Goal: Entertainment & Leisure: Consume media (video, audio)

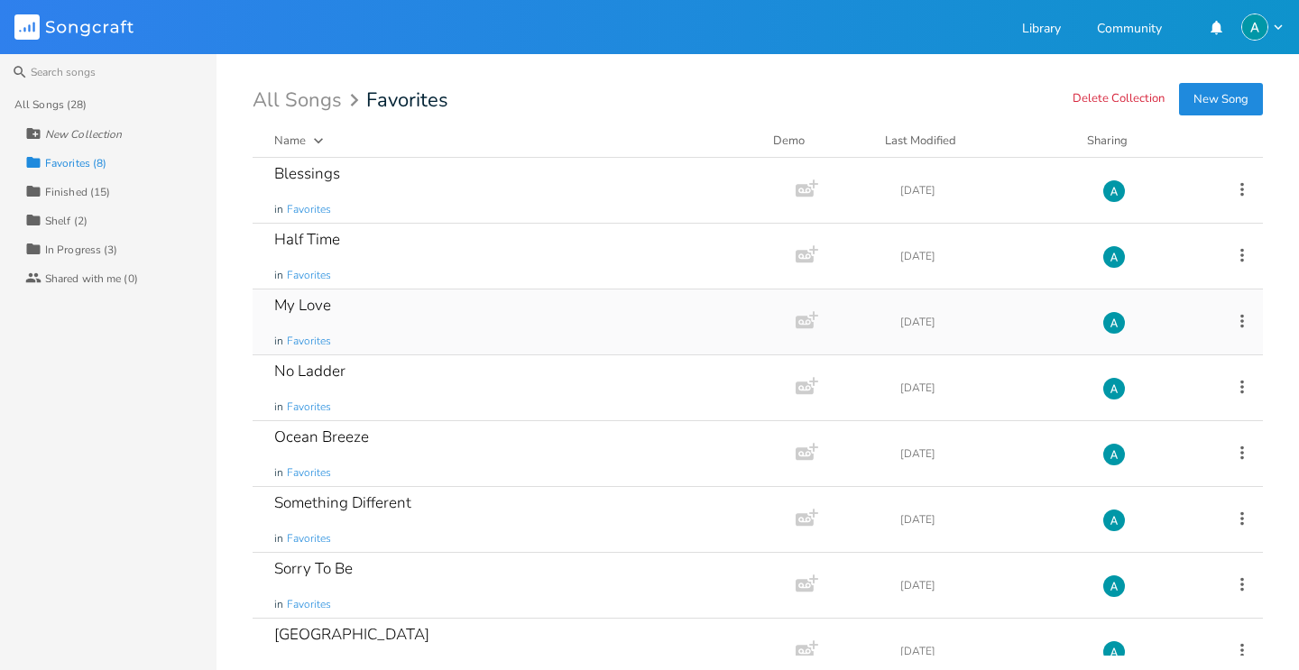
scroll to position [29, 0]
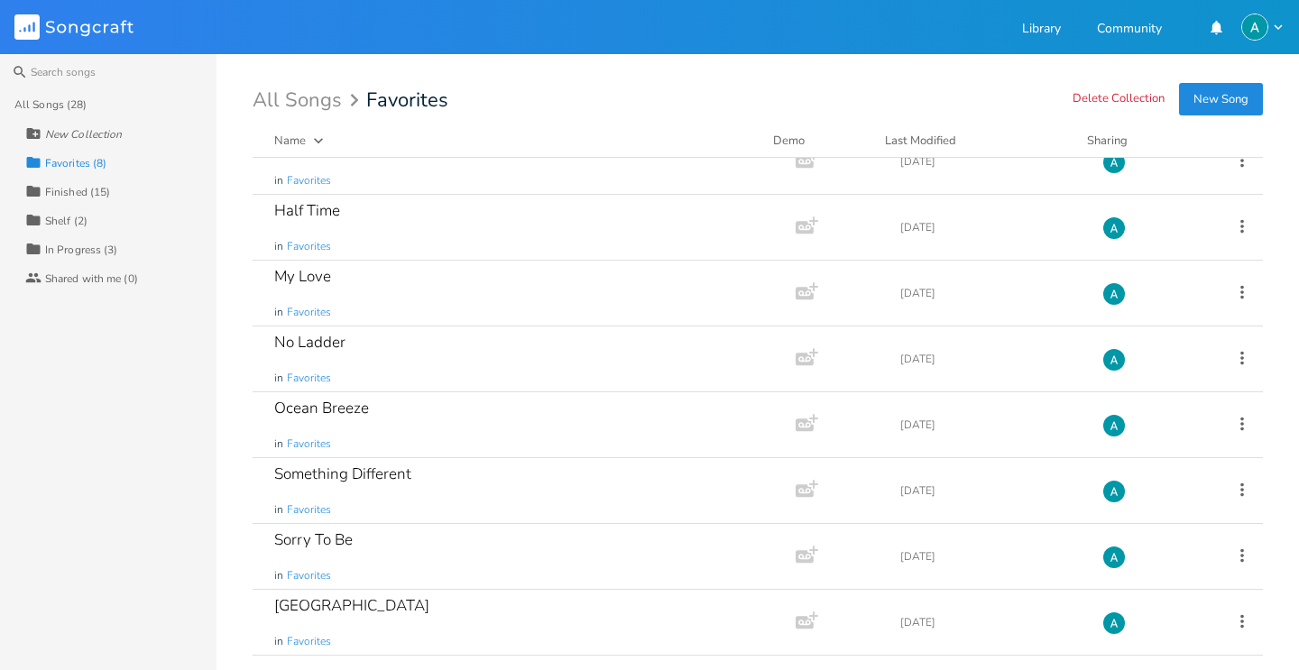
click at [137, 454] on div "All Songs (28) New Collection Collection Favorites (8) Collection Finished (15)…" at bounding box center [108, 380] width 216 height 580
click at [136, 239] on div "Collection In Progress (3)" at bounding box center [120, 248] width 191 height 29
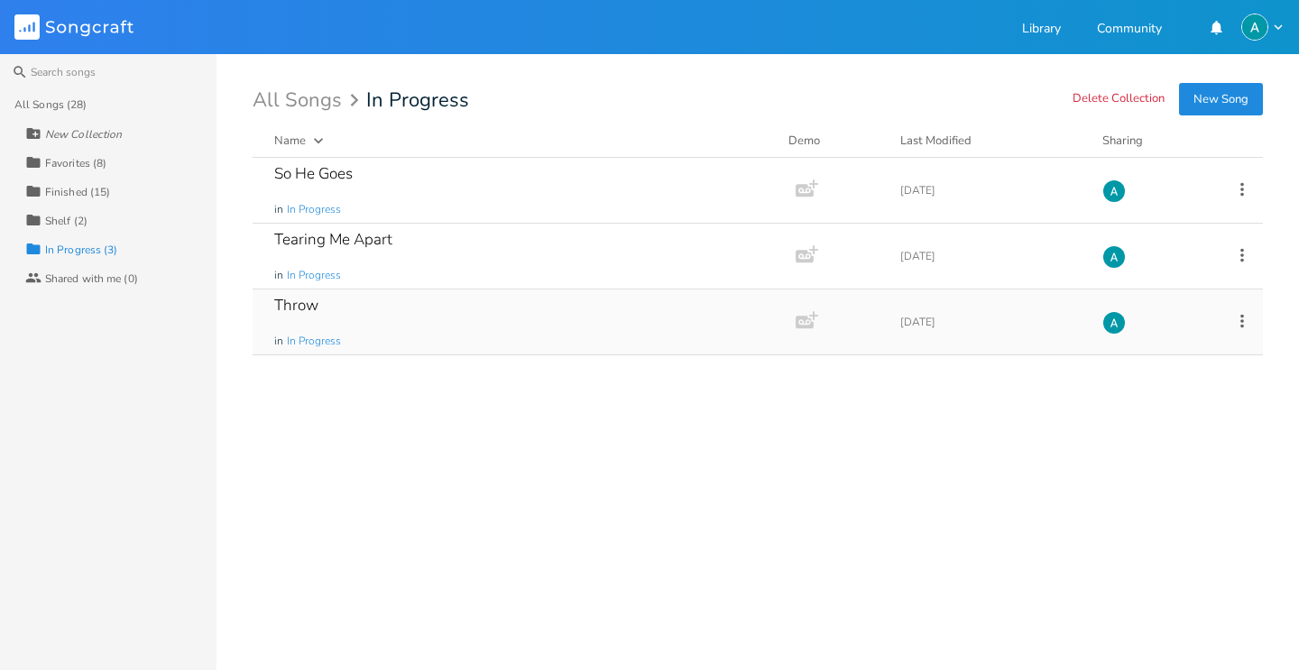
click at [400, 331] on div "Throw in In Progress" at bounding box center [520, 322] width 492 height 65
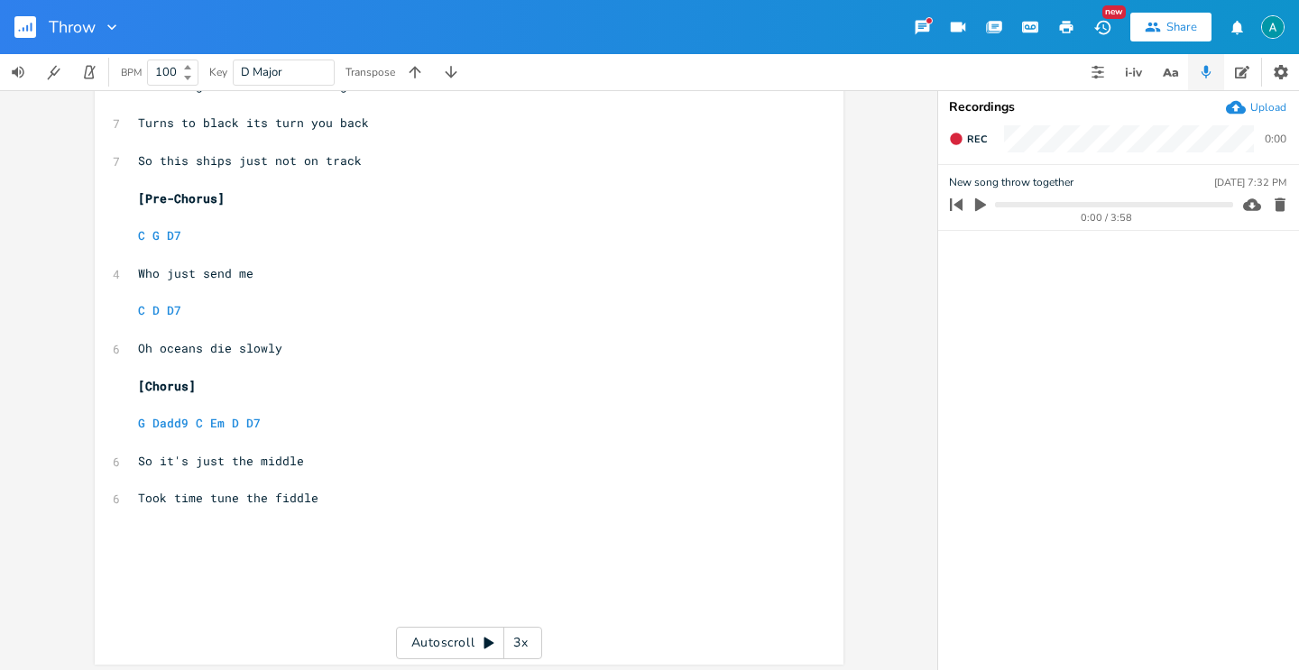
scroll to position [171, 0]
click at [1273, 123] on div "Recordings Upload Rec 0:00 New song throw together [DATE] 7:32 PM 0:00 / 3:58" at bounding box center [1118, 380] width 361 height 580
click at [1276, 114] on div "Upload" at bounding box center [1268, 107] width 36 height 14
click at [1283, 268] on icon "button" at bounding box center [1279, 271] width 11 height 14
click at [17, 26] on rect "button" at bounding box center [25, 27] width 22 height 22
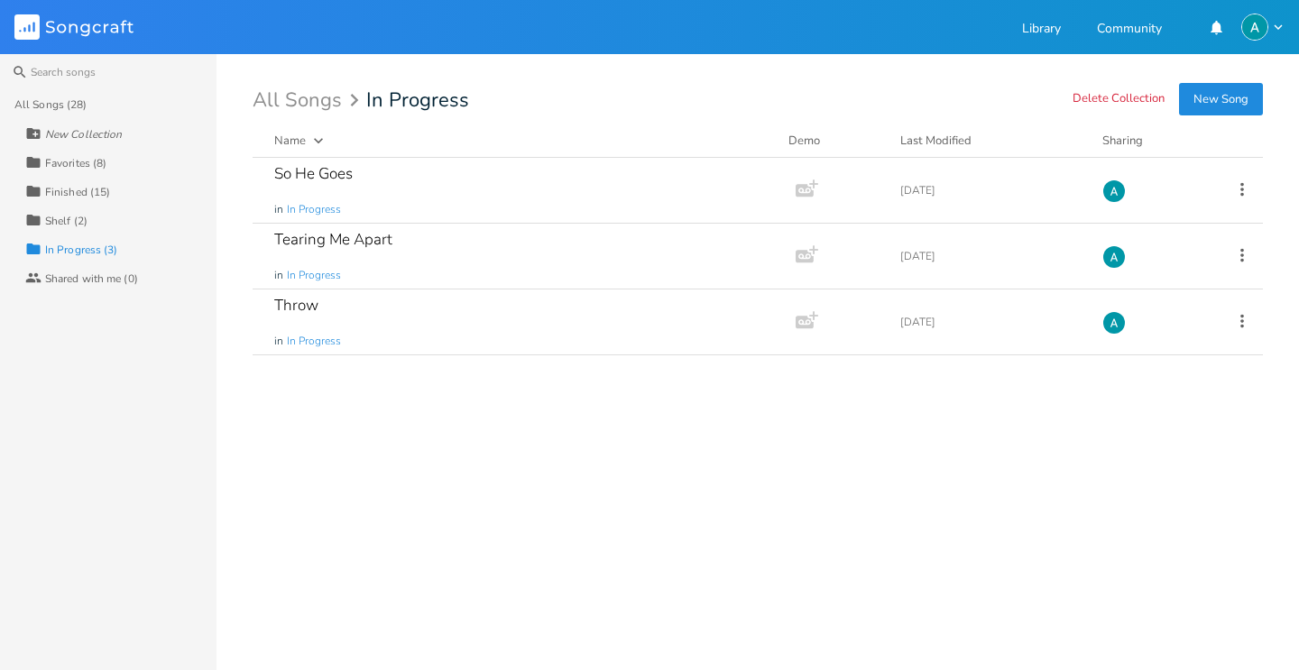
click at [88, 152] on div "Collection Favorites (8)" at bounding box center [120, 162] width 191 height 29
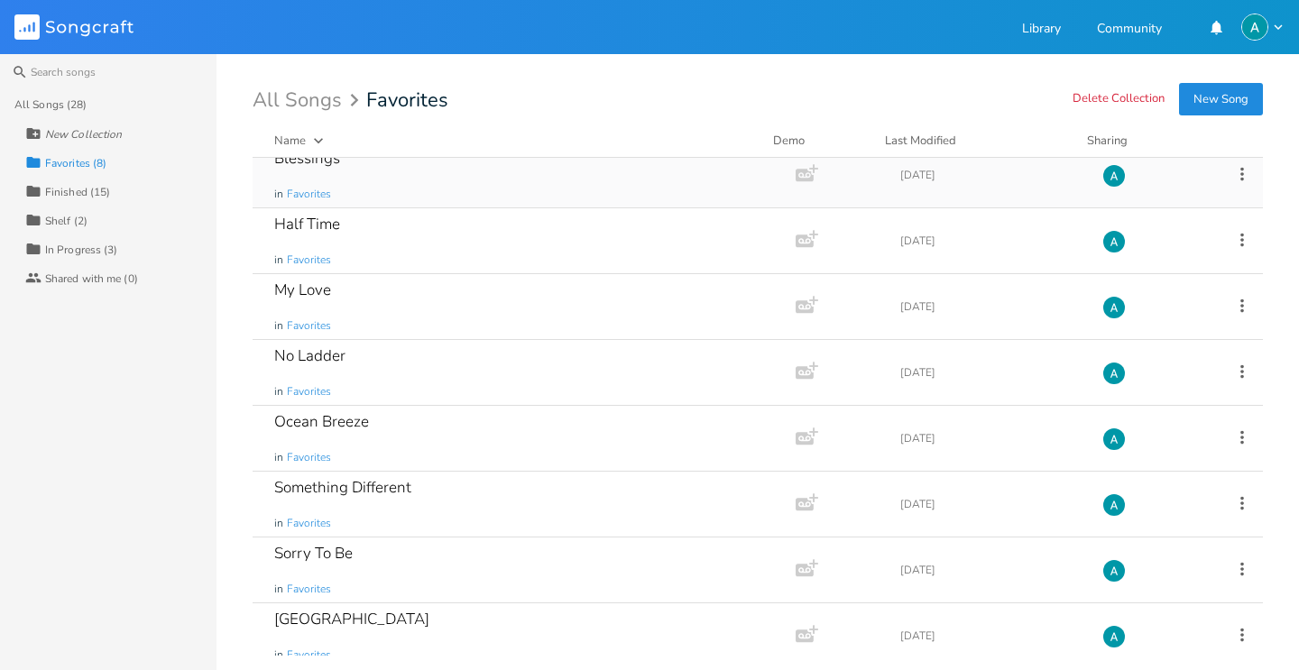
scroll to position [29, 0]
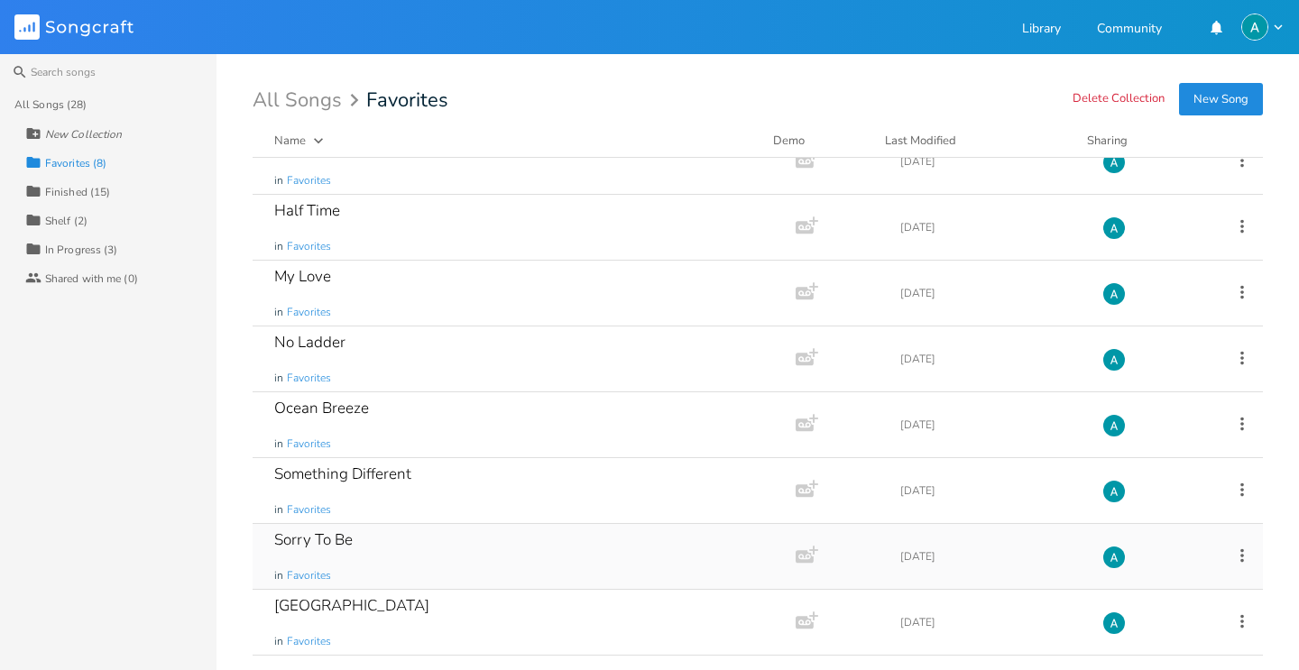
click at [583, 547] on div "Sorry To Be in Favorites" at bounding box center [520, 556] width 492 height 65
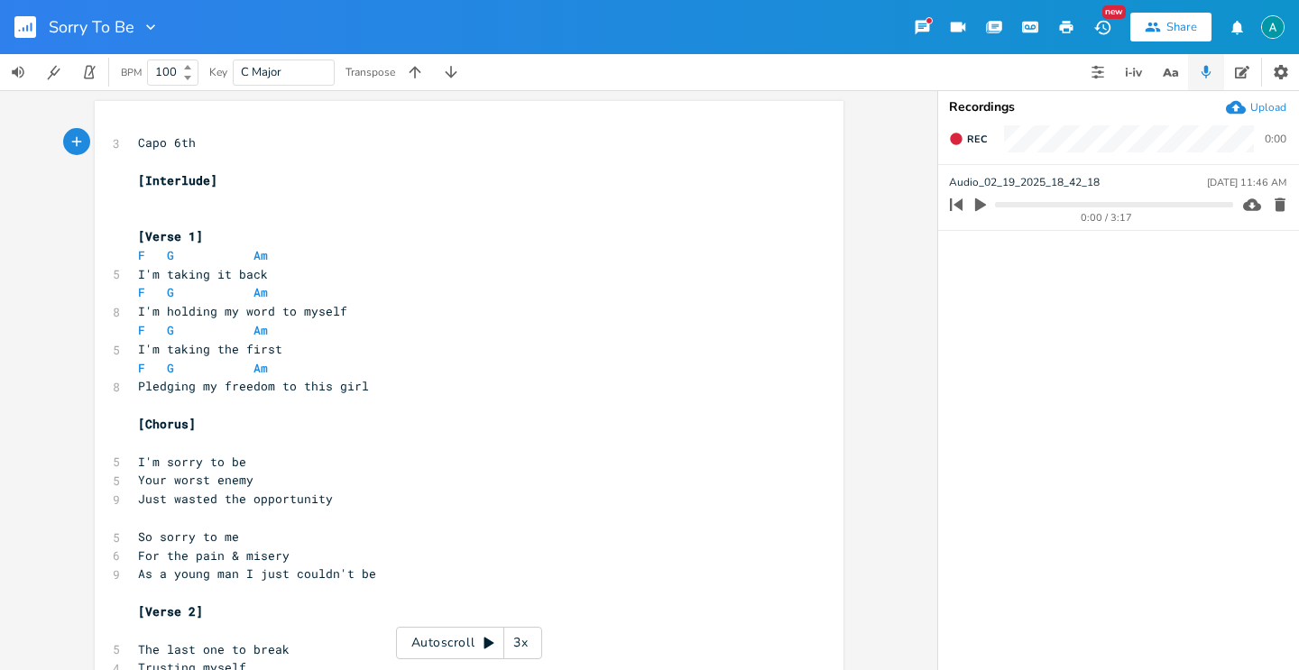
click at [519, 643] on div "3x" at bounding box center [520, 643] width 32 height 32
click at [519, 643] on div "5x" at bounding box center [520, 643] width 32 height 32
click at [519, 643] on div "1x" at bounding box center [520, 643] width 32 height 32
click at [472, 641] on div "Autoscroll 2x" at bounding box center [469, 643] width 146 height 32
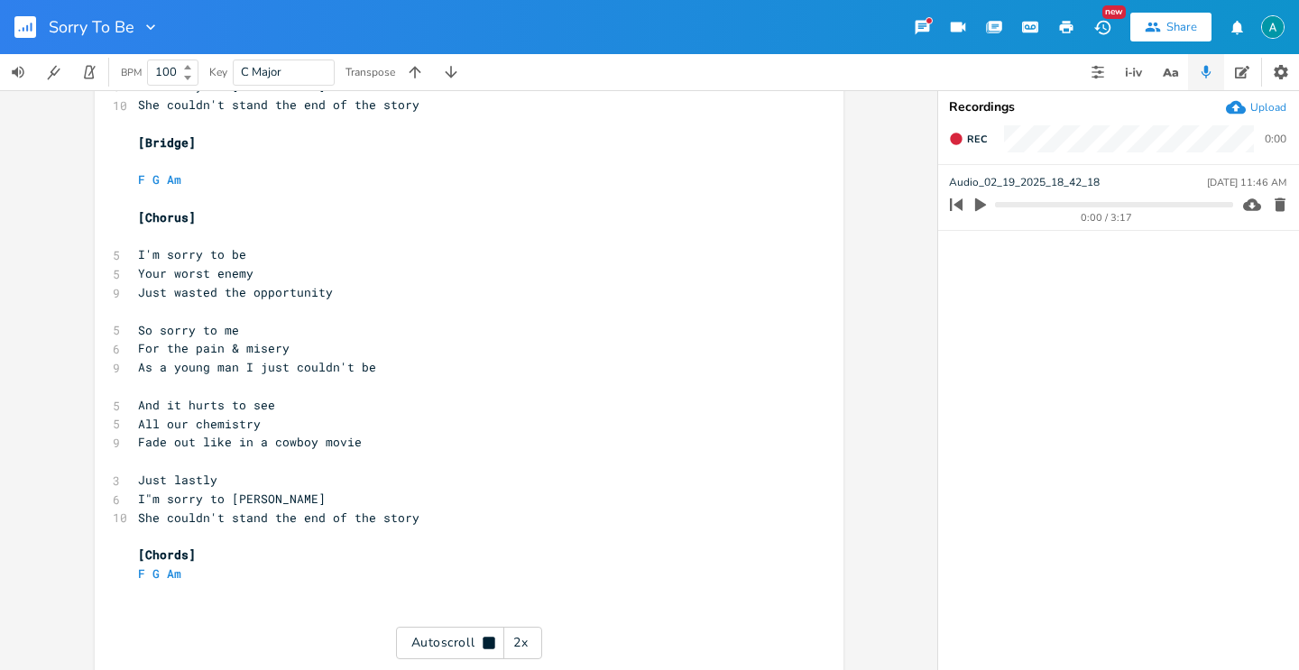
click at [469, 649] on div "Autoscroll 2x" at bounding box center [469, 643] width 146 height 32
click at [28, 30] on icon "button" at bounding box center [27, 28] width 2 height 6
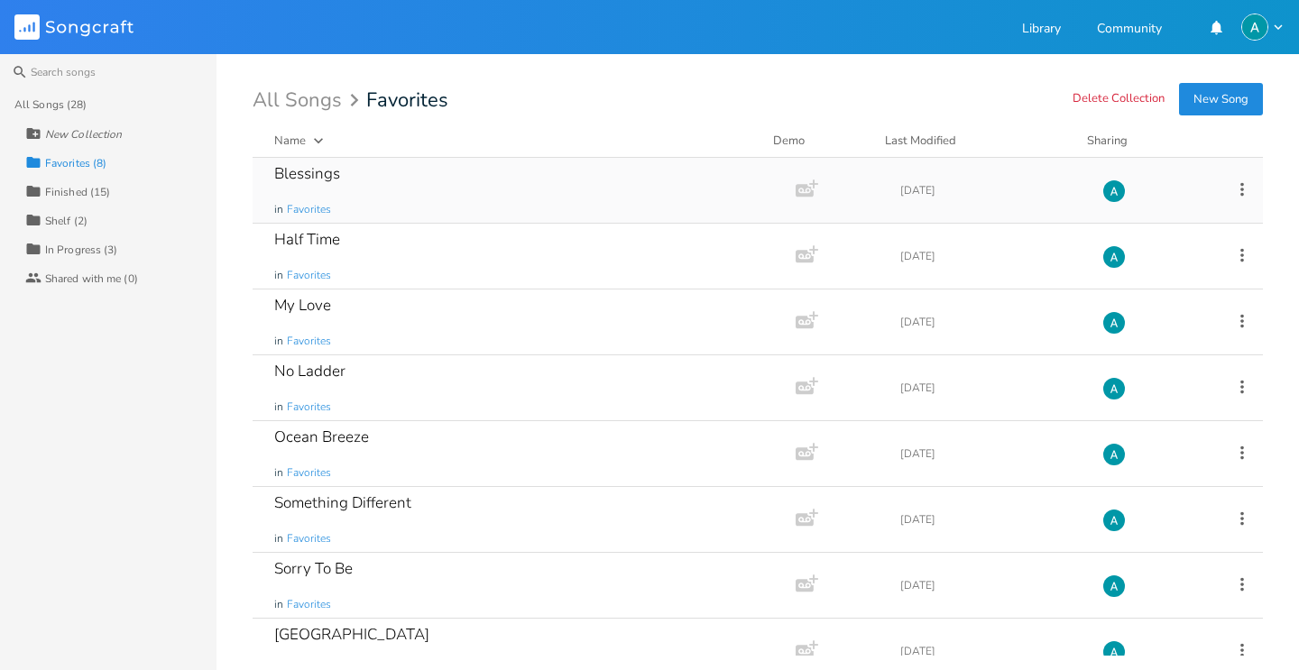
click at [502, 175] on div "Blessings in Favorites" at bounding box center [520, 190] width 492 height 65
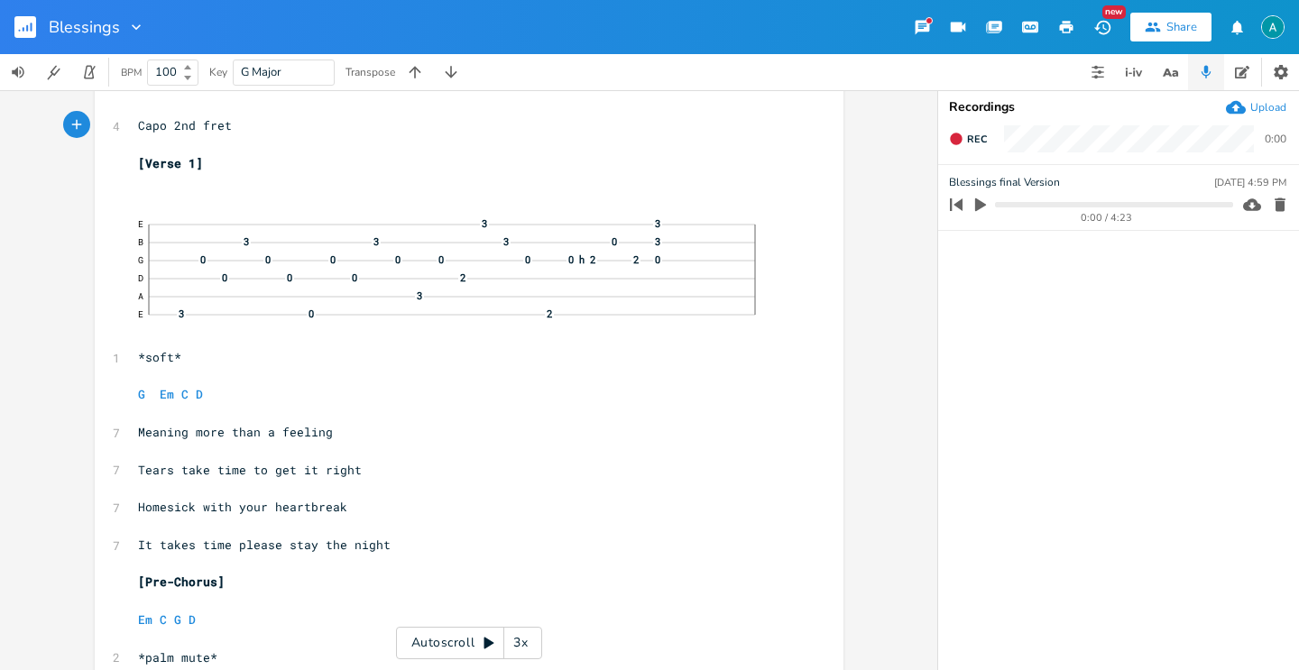
scroll to position [38, 0]
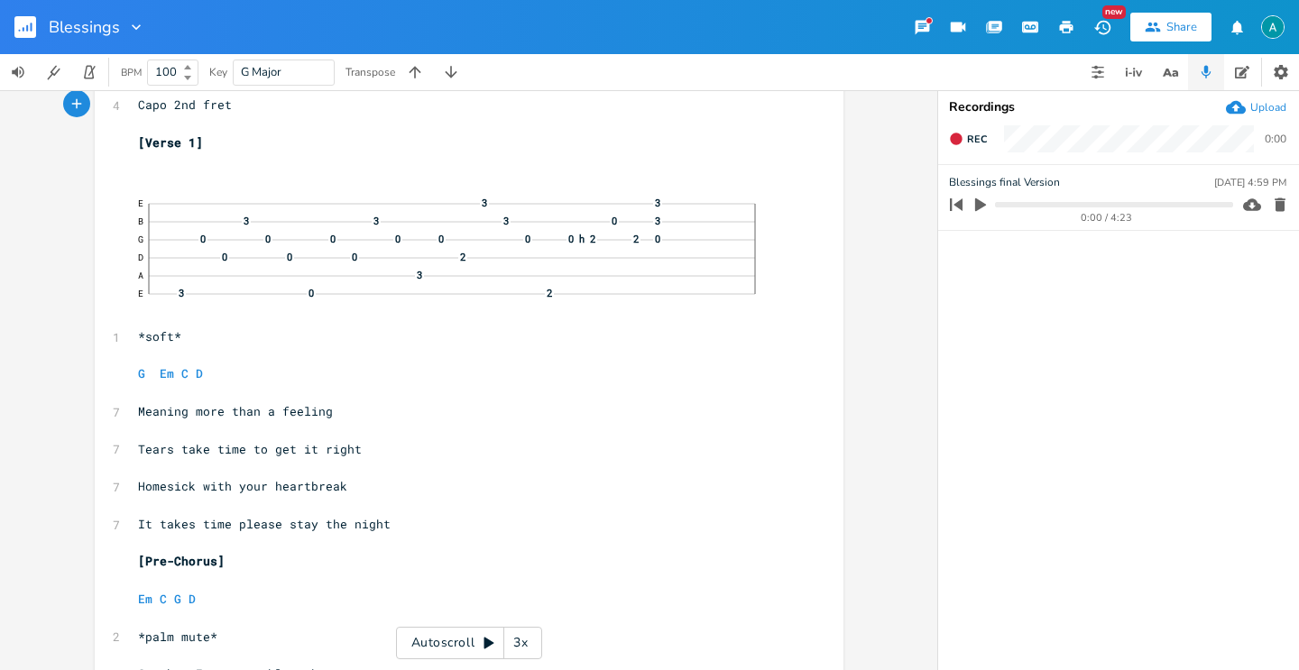
click at [450, 642] on div "Autoscroll 3x" at bounding box center [469, 643] width 146 height 32
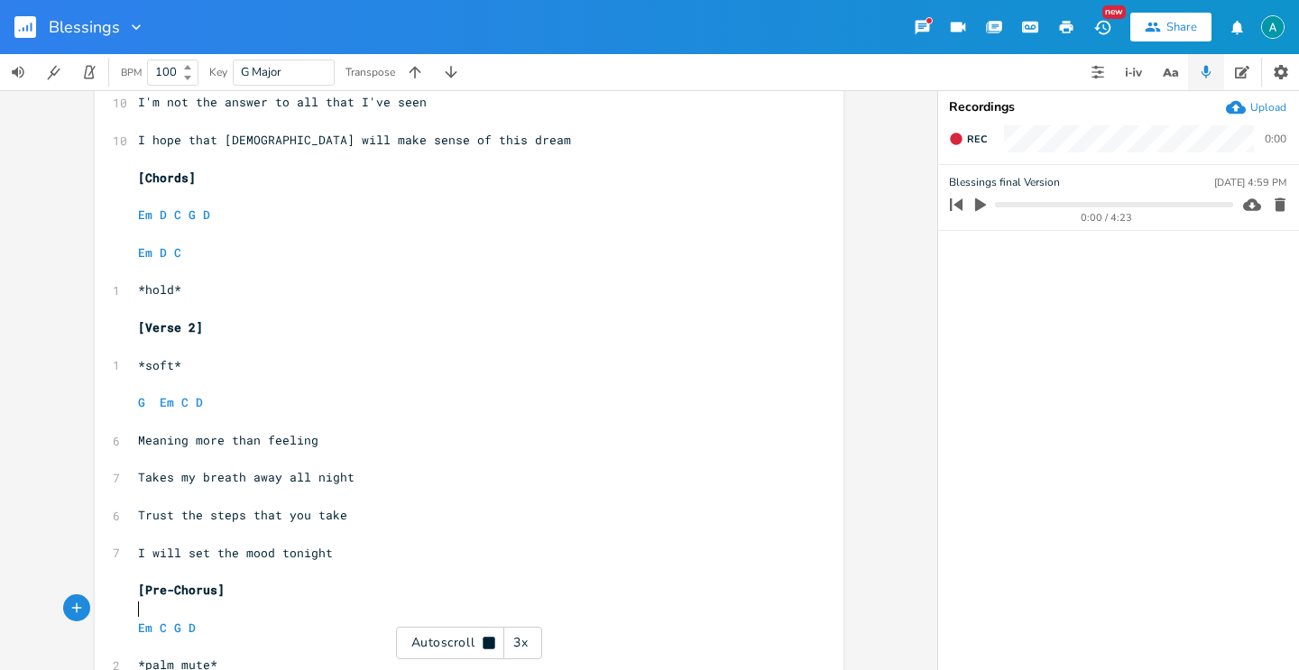
click at [465, 610] on pre "​" at bounding box center [459, 609] width 651 height 19
click at [460, 635] on div "Autoscroll 3x" at bounding box center [469, 643] width 146 height 32
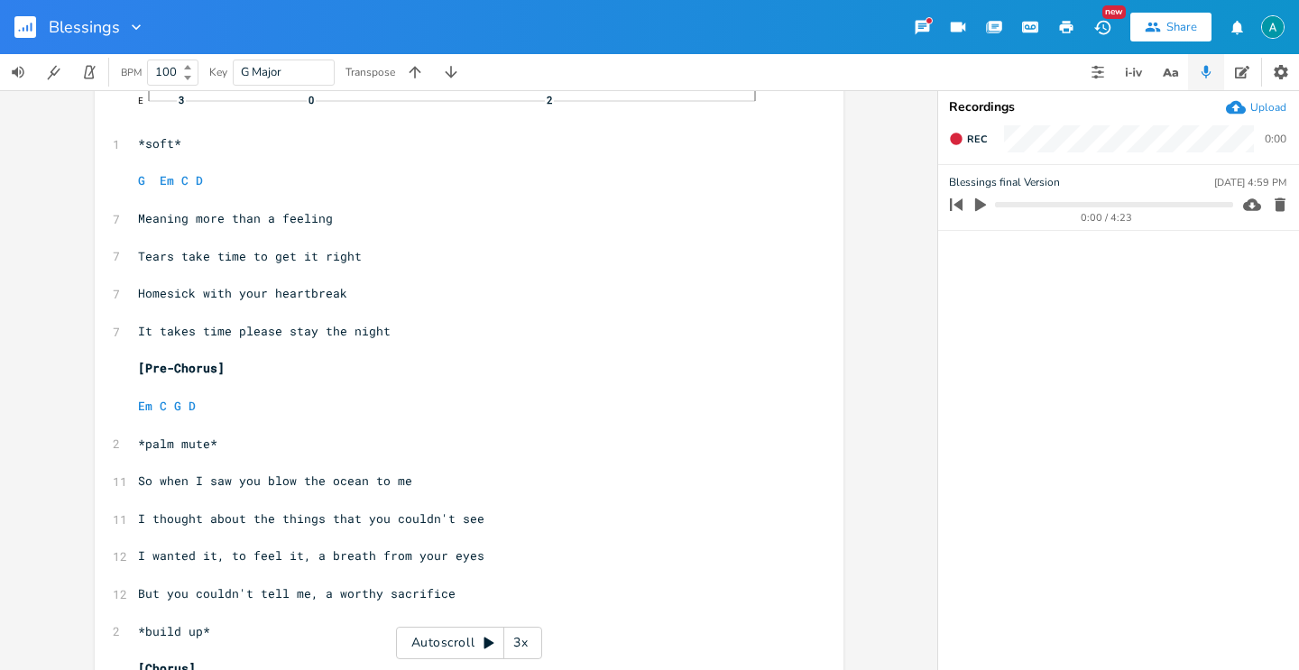
scroll to position [0, 0]
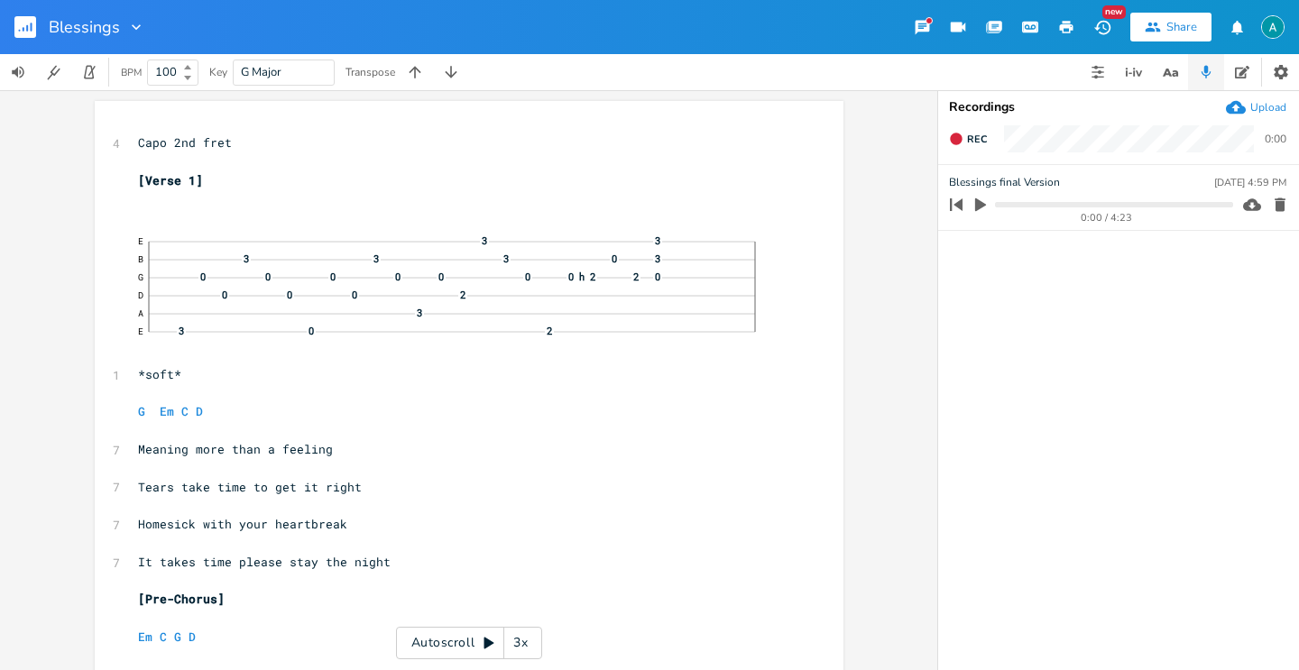
click at [38, 23] on button "button" at bounding box center [32, 26] width 36 height 43
